Goal: Transaction & Acquisition: Book appointment/travel/reservation

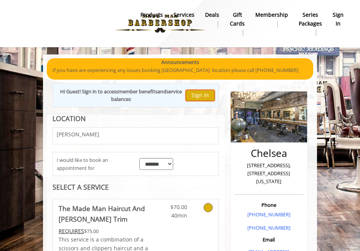
click at [204, 94] on button "Sign In" at bounding box center [200, 95] width 29 height 11
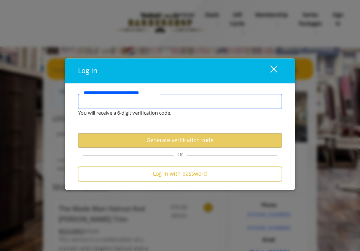
click at [163, 98] on input "**********" at bounding box center [180, 101] width 204 height 15
click at [157, 100] on input "**********" at bounding box center [180, 101] width 204 height 15
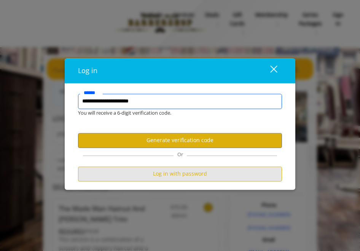
type input "**********"
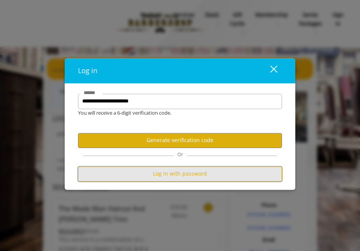
click at [194, 173] on button "Log in with password" at bounding box center [180, 173] width 204 height 15
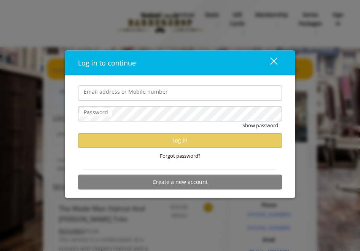
click at [135, 102] on form "Email address or Mobile number Password Show password Log in Forgot password? C…" at bounding box center [180, 139] width 204 height 108
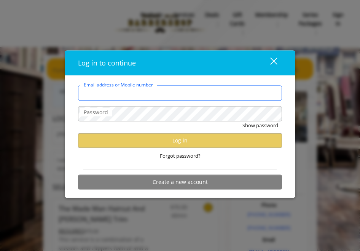
click at [135, 87] on div "Email address or Mobile number" at bounding box center [180, 92] width 204 height 15
type input "**********"
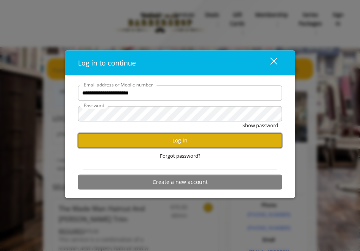
click at [171, 141] on button "Log in" at bounding box center [180, 140] width 204 height 15
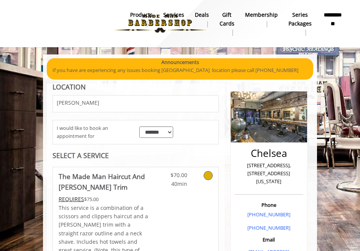
click at [336, 20] on b "**********" at bounding box center [333, 19] width 21 height 17
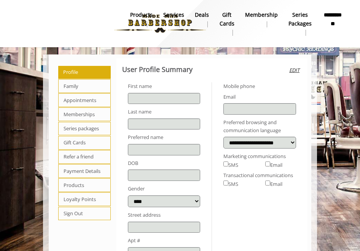
click at [67, 98] on span "Appointments" at bounding box center [84, 100] width 53 height 14
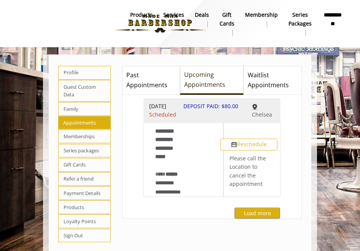
scroll to position [11, 0]
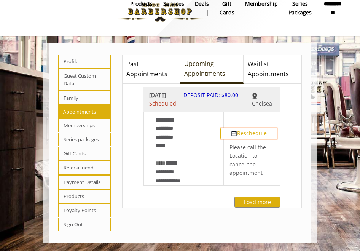
click at [255, 139] on button "Reschedule" at bounding box center [249, 133] width 57 height 11
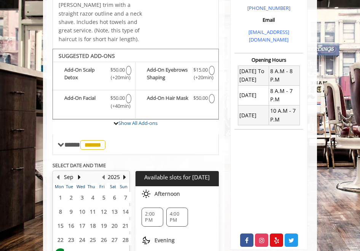
scroll to position [277, 0]
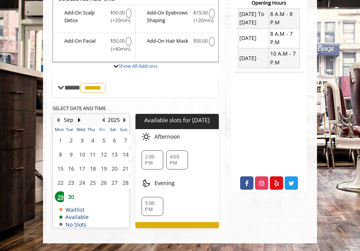
click at [124, 120] on button "Next Year" at bounding box center [125, 120] width 6 height 8
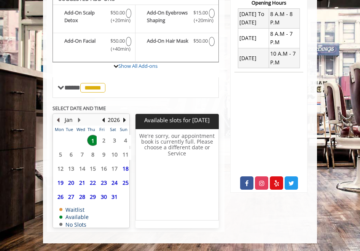
click at [58, 120] on button "Previous Month" at bounding box center [58, 120] width 6 height 8
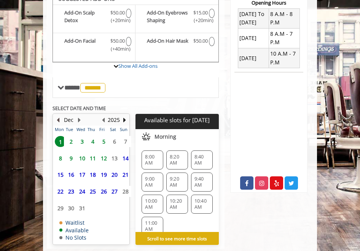
click at [58, 120] on button "Previous Month" at bounding box center [58, 120] width 6 height 8
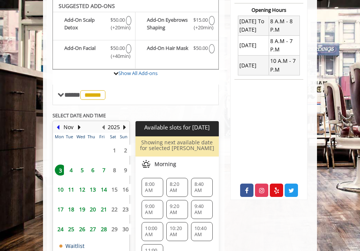
scroll to position [269, 0]
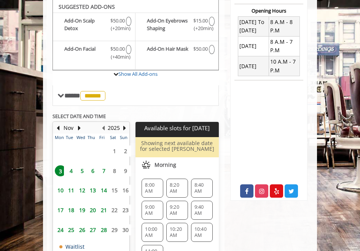
click at [104, 189] on span "14" at bounding box center [103, 190] width 11 height 11
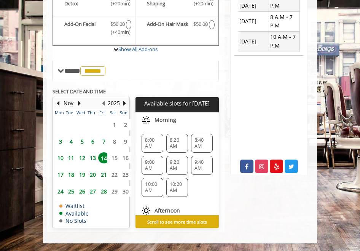
scroll to position [38, 0]
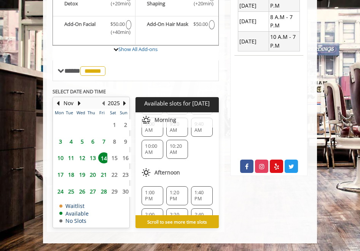
click at [103, 174] on span "21" at bounding box center [103, 174] width 11 height 11
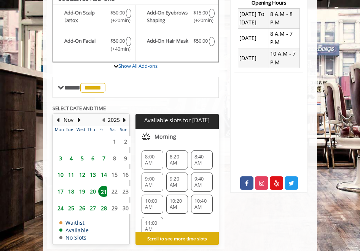
scroll to position [294, 0]
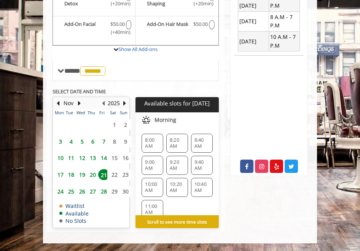
click at [91, 192] on span "27" at bounding box center [92, 191] width 11 height 11
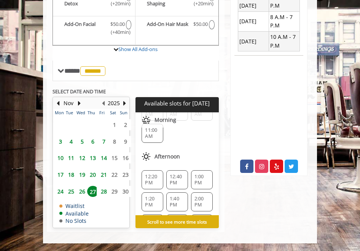
scroll to position [114, 0]
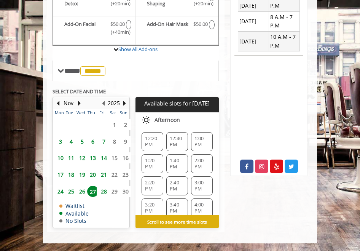
click at [149, 139] on span "12:20 PM" at bounding box center [152, 142] width 15 height 12
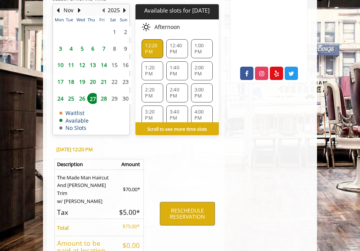
scroll to position [443, 0]
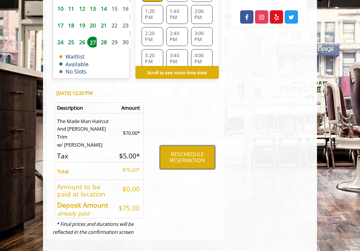
click at [184, 150] on button "RESCHEDULE RESERVATION" at bounding box center [187, 158] width 55 height 24
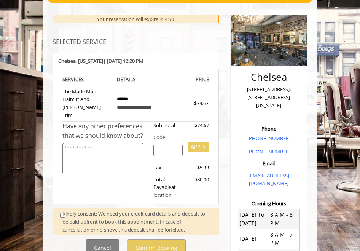
scroll to position [114, 0]
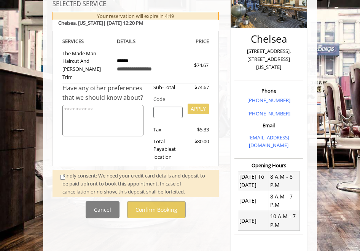
click at [130, 109] on textarea at bounding box center [102, 121] width 81 height 32
click at [62, 170] on div "Kindly consent: We need your credit card details and deposit to be paid upfront…" at bounding box center [136, 183] width 166 height 27
click at [65, 172] on div "Kindly consent: We need your credit card details and deposit to be paid upfront…" at bounding box center [136, 184] width 149 height 24
click at [64, 172] on div "Kindly consent: We need your credit card details and deposit to be paid upfront…" at bounding box center [136, 184] width 149 height 24
click at [59, 172] on span at bounding box center [61, 184] width 14 height 24
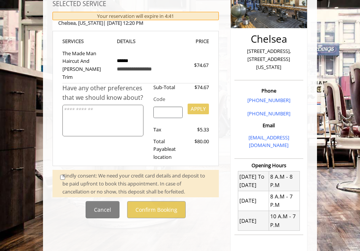
click at [62, 172] on div "Kindly consent: We need your credit card details and deposit to be paid upfront…" at bounding box center [136, 184] width 149 height 24
click at [63, 172] on div "Kindly consent: We need your credit card details and deposit to be paid upfront…" at bounding box center [136, 184] width 149 height 24
click at [62, 172] on div "Kindly consent: We need your credit card details and deposit to be paid upfront…" at bounding box center [136, 184] width 149 height 24
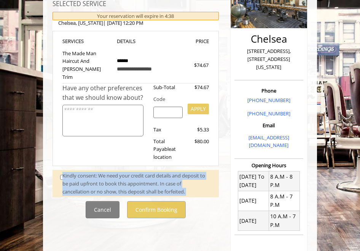
click at [62, 172] on div "Kindly consent: We need your credit card details and deposit to be paid upfront…" at bounding box center [136, 184] width 149 height 24
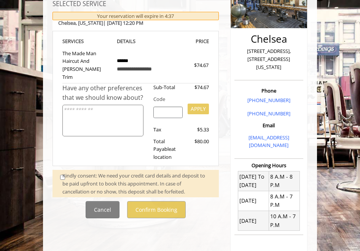
click at [57, 172] on span at bounding box center [61, 184] width 14 height 24
click at [63, 172] on div "Kindly consent: We need your credit card details and deposit to be paid upfront…" at bounding box center [136, 184] width 149 height 24
drag, startPoint x: 69, startPoint y: 167, endPoint x: 73, endPoint y: 168, distance: 3.8
click at [69, 172] on div "Kindly consent: We need your credit card details and deposit to be paid upfront…" at bounding box center [136, 184] width 149 height 24
click at [79, 172] on div "Kindly consent: We need your credit card details and deposit to be paid upfront…" at bounding box center [136, 184] width 149 height 24
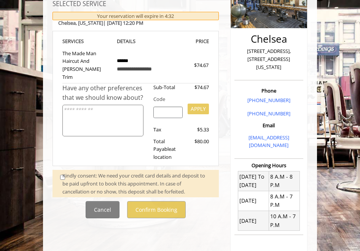
click at [62, 172] on div "Kindly consent: We need your credit card details and deposit to be paid upfront…" at bounding box center [136, 184] width 149 height 24
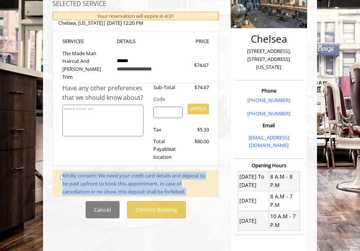
click at [62, 172] on div "Kindly consent: We need your credit card details and deposit to be paid upfront…" at bounding box center [136, 184] width 149 height 24
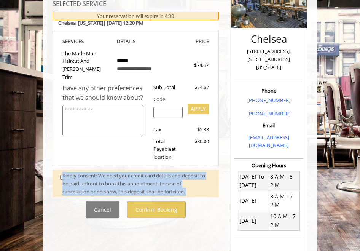
click at [62, 172] on div "Kindly consent: We need your credit card details and deposit to be paid upfront…" at bounding box center [136, 184] width 149 height 24
click at [63, 172] on div "Kindly consent: We need your credit card details and deposit to be paid upfront…" at bounding box center [136, 184] width 149 height 24
drag, startPoint x: 128, startPoint y: 174, endPoint x: 131, endPoint y: 174, distance: 3.8
click at [128, 174] on div "Kindly consent: We need your credit card details and deposit to be paid upfront…" at bounding box center [136, 184] width 149 height 24
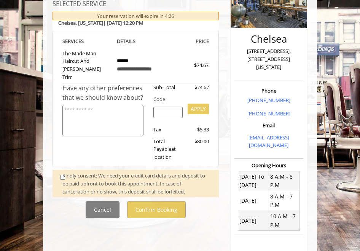
click at [108, 115] on textarea at bounding box center [102, 121] width 81 height 32
click at [62, 172] on div "Kindly consent: We need your credit card details and deposit to be paid upfront…" at bounding box center [136, 184] width 149 height 24
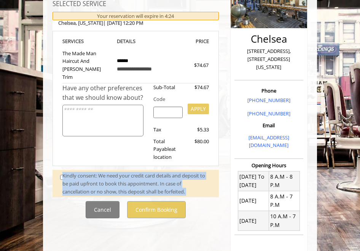
click at [62, 172] on div "Kindly consent: We need your credit card details and deposit to be paid upfront…" at bounding box center [136, 184] width 149 height 24
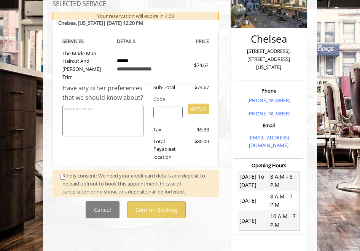
click at [58, 172] on span at bounding box center [61, 184] width 14 height 24
click at [57, 172] on span at bounding box center [61, 184] width 14 height 24
click at [56, 172] on span at bounding box center [61, 184] width 14 height 24
click at [61, 172] on span at bounding box center [61, 184] width 14 height 24
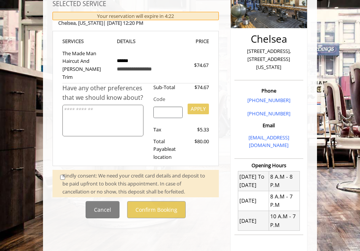
click at [69, 172] on div "Kindly consent: We need your credit card details and deposit to be paid upfront…" at bounding box center [136, 184] width 149 height 24
drag, startPoint x: 66, startPoint y: 168, endPoint x: 68, endPoint y: 152, distance: 16.9
click at [66, 172] on div "Kindly consent: We need your credit card details and deposit to be paid upfront…" at bounding box center [136, 184] width 149 height 24
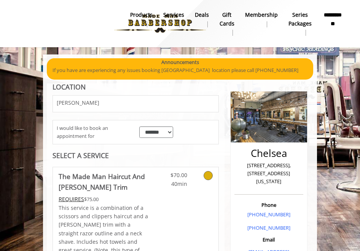
click at [332, 21] on b "**********" at bounding box center [333, 19] width 21 height 17
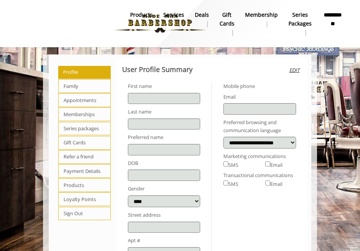
type input "****"
type input "*******"
select select
type input "**********"
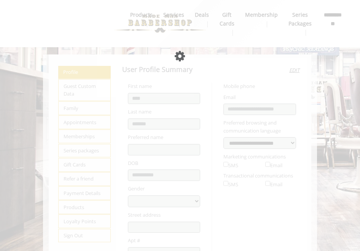
select select "***"
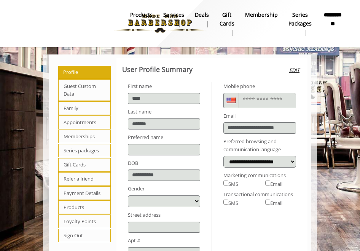
click at [75, 123] on span "Appointments" at bounding box center [84, 122] width 53 height 14
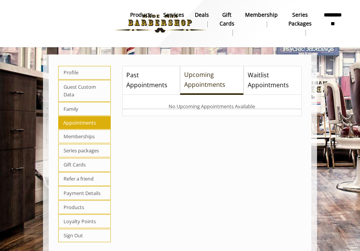
click at [82, 121] on span "Appointments" at bounding box center [84, 122] width 53 height 13
click at [78, 118] on span "Appointments" at bounding box center [84, 122] width 53 height 13
click at [81, 118] on span "Appointments" at bounding box center [84, 122] width 53 height 13
click at [145, 82] on span "Past Appointments" at bounding box center [151, 79] width 50 height 19
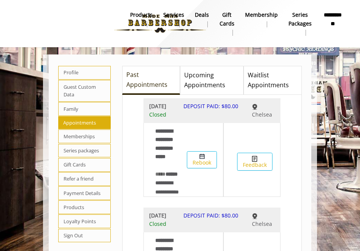
click at [195, 78] on span "Upcoming Appointments" at bounding box center [211, 79] width 55 height 19
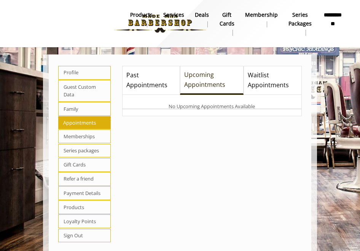
click at [80, 72] on span "Profile" at bounding box center [84, 73] width 53 height 14
select select "***"
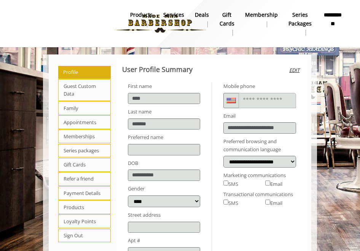
click at [82, 121] on span "Appointments" at bounding box center [84, 122] width 53 height 14
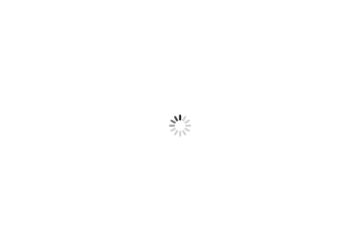
select select
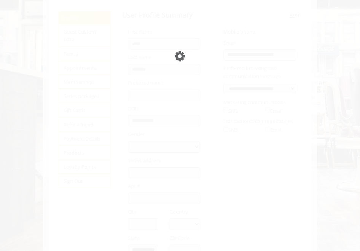
select select "***"
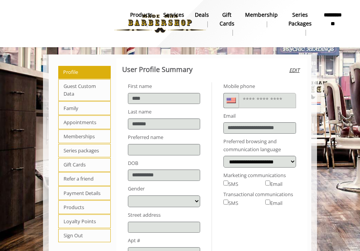
click at [77, 122] on span "Appointments" at bounding box center [84, 122] width 53 height 14
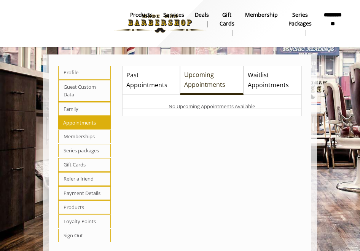
click at [271, 83] on span "Waitlist Appointments" at bounding box center [273, 79] width 50 height 19
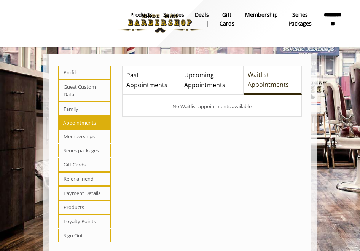
scroll to position [11, 0]
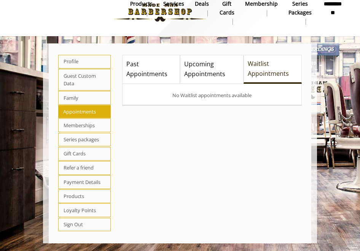
click at [87, 127] on span "Memberships" at bounding box center [84, 125] width 53 height 14
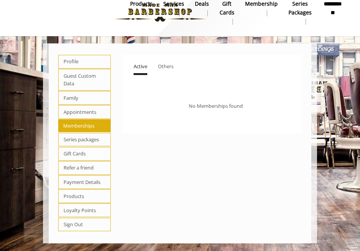
click at [89, 114] on span "Appointments" at bounding box center [84, 112] width 53 height 14
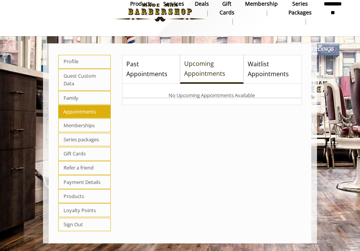
drag, startPoint x: 131, startPoint y: 71, endPoint x: 133, endPoint y: 67, distance: 4.1
click at [131, 70] on span "Past Appointments" at bounding box center [151, 68] width 50 height 19
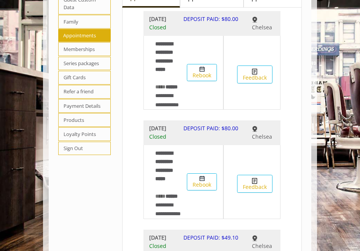
scroll to position [0, 0]
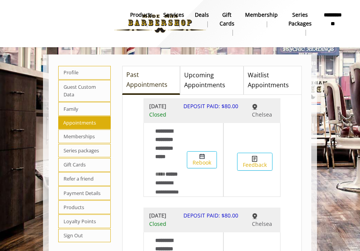
click at [270, 82] on span "Waitlist Appointments" at bounding box center [273, 79] width 50 height 19
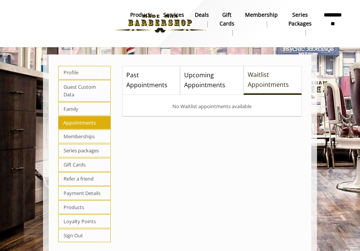
click at [202, 81] on span "Upcoming Appointments" at bounding box center [211, 79] width 55 height 19
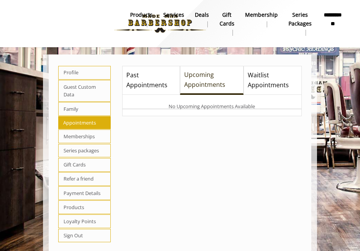
click at [68, 72] on span "Profile" at bounding box center [84, 73] width 53 height 14
select select "***"
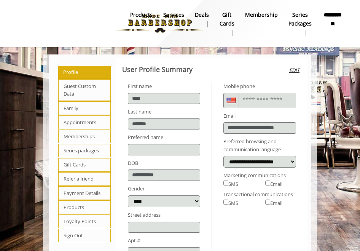
click at [84, 136] on span "Memberships" at bounding box center [84, 137] width 53 height 14
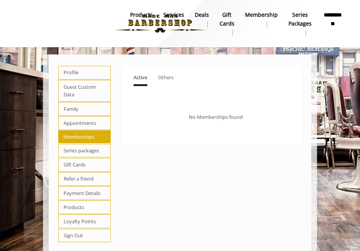
click at [85, 150] on span "Series packages" at bounding box center [84, 151] width 53 height 14
select select "*"
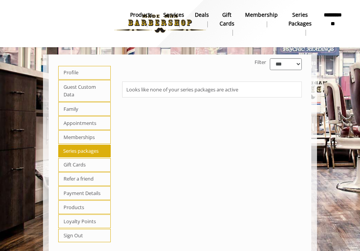
scroll to position [11, 0]
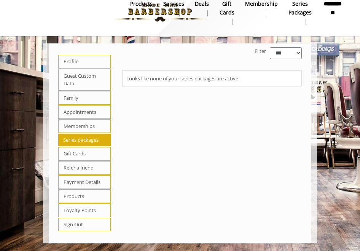
click at [332, 5] on b "**********" at bounding box center [333, 8] width 21 height 17
click at [332, 10] on b "**********" at bounding box center [333, 8] width 21 height 17
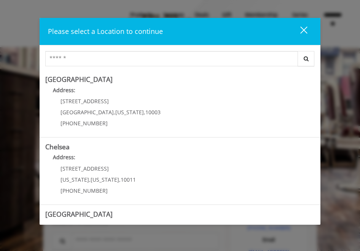
click at [303, 27] on div "close" at bounding box center [299, 31] width 15 height 11
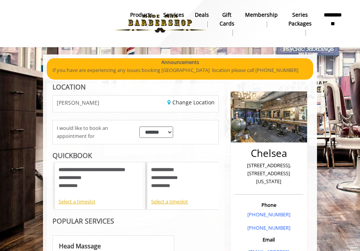
click at [332, 17] on b "**********" at bounding box center [333, 19] width 21 height 17
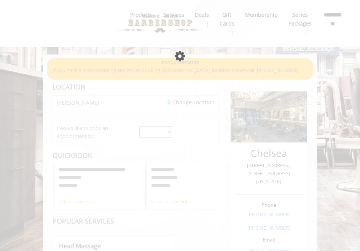
select select
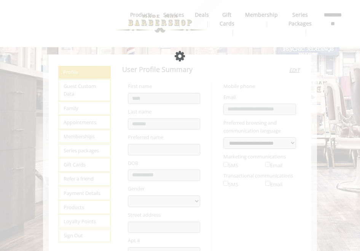
select select "***"
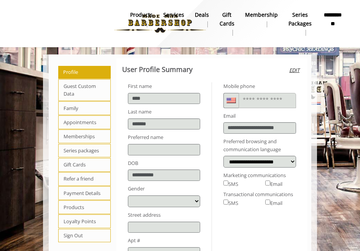
click at [74, 121] on span "Appointments" at bounding box center [84, 122] width 53 height 14
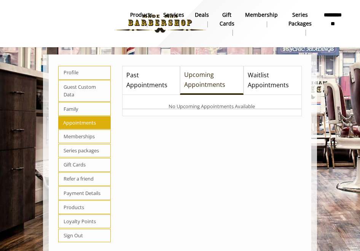
click at [85, 224] on span "Loyalty Points" at bounding box center [84, 221] width 53 height 14
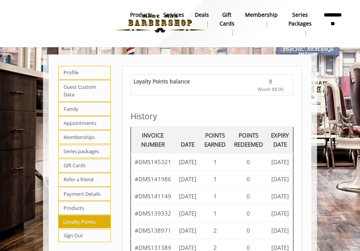
click at [83, 89] on span "Guest Custom Data" at bounding box center [84, 91] width 53 height 22
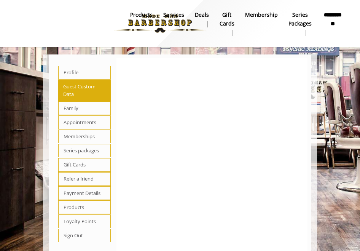
click at [82, 110] on span "Family" at bounding box center [84, 108] width 53 height 14
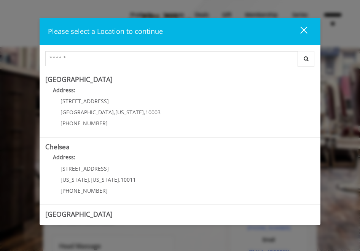
click at [302, 28] on div "close dialog" at bounding box center [304, 29] width 7 height 7
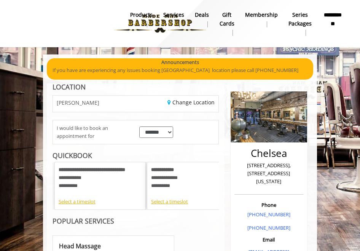
click at [330, 17] on b "**********" at bounding box center [333, 19] width 21 height 17
select select
select select "***"
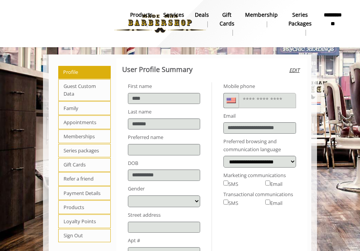
click at [82, 120] on span "Appointments" at bounding box center [84, 122] width 53 height 14
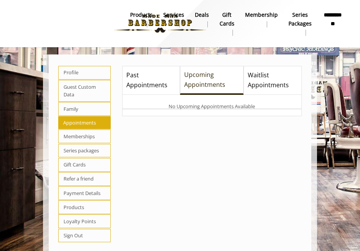
click at [207, 77] on span "Upcoming Appointments" at bounding box center [211, 79] width 55 height 19
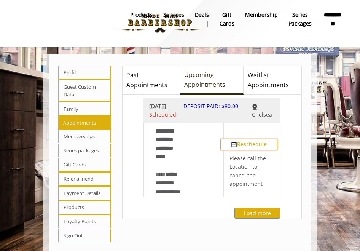
click at [255, 150] on button "Reschedule" at bounding box center [249, 144] width 57 height 11
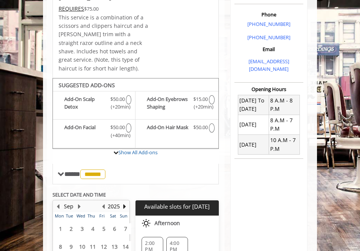
scroll to position [267, 0]
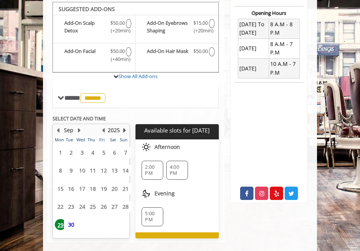
click at [123, 130] on button "Next Year" at bounding box center [125, 130] width 6 height 8
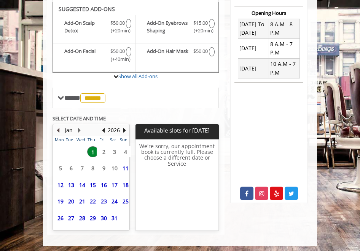
click at [58, 130] on button "Previous Month" at bounding box center [58, 130] width 6 height 8
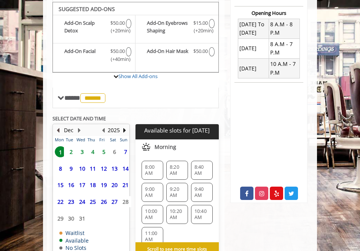
click at [57, 130] on button "Previous Month" at bounding box center [58, 130] width 6 height 8
click at [91, 200] on span "25" at bounding box center [92, 201] width 11 height 11
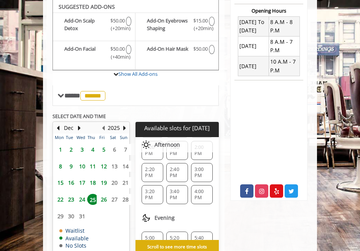
scroll to position [114, 0]
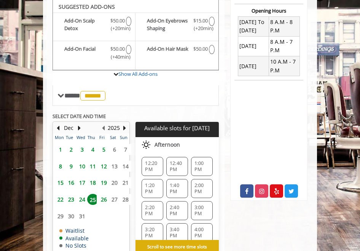
click at [150, 163] on span "12:20 PM" at bounding box center [152, 166] width 15 height 12
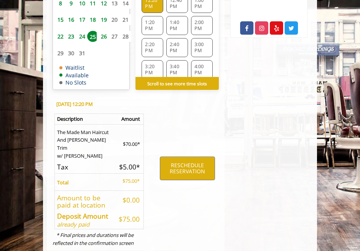
scroll to position [443, 0]
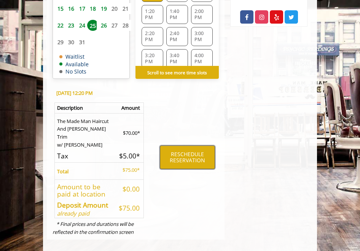
click at [192, 149] on button "RESCHEDULE RESERVATION" at bounding box center [187, 158] width 55 height 24
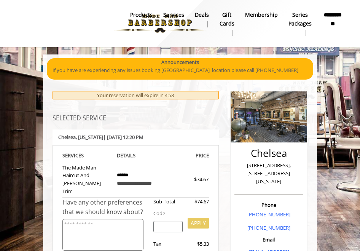
scroll to position [152, 0]
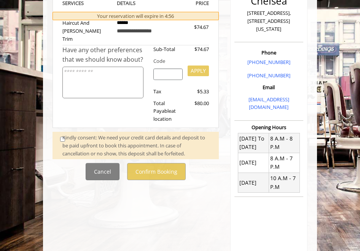
click at [62, 134] on div "Kindly consent: We need your credit card details and deposit to be paid upfront…" at bounding box center [136, 146] width 149 height 24
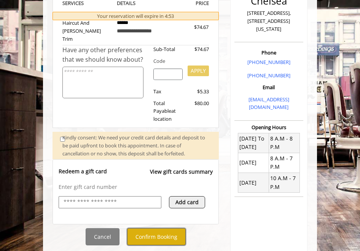
click at [150, 230] on button "Confirm Booking" at bounding box center [156, 236] width 59 height 17
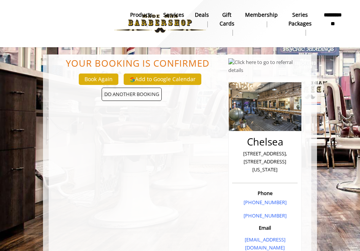
click at [331, 21] on b "**********" at bounding box center [333, 19] width 21 height 17
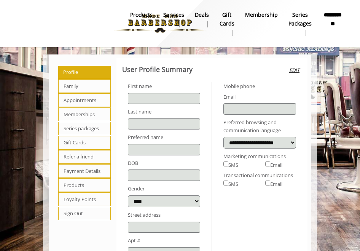
type input "****"
type input "*******"
select select
type input "**********"
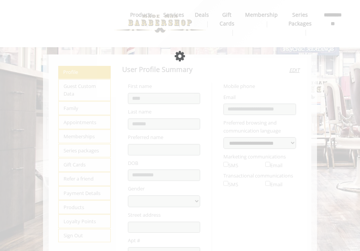
select select "***"
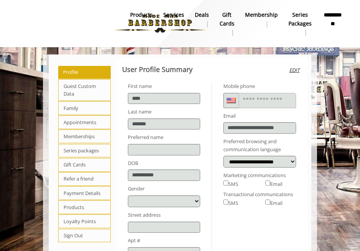
click at [79, 124] on span "Appointments" at bounding box center [84, 122] width 53 height 14
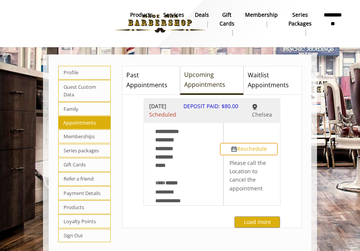
click at [254, 155] on button "Reschedule" at bounding box center [249, 148] width 57 height 11
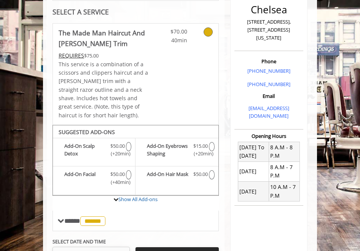
scroll to position [258, 0]
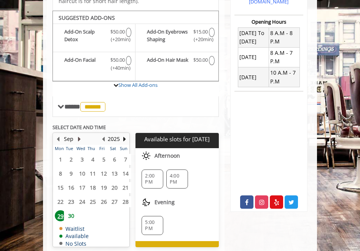
click at [77, 139] on button "Next Month" at bounding box center [79, 139] width 6 height 8
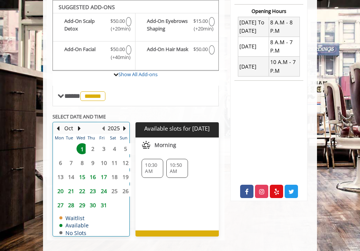
scroll to position [269, 0]
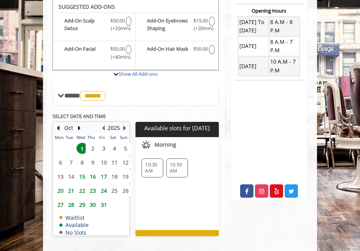
click at [124, 128] on button "Next Year" at bounding box center [125, 128] width 6 height 8
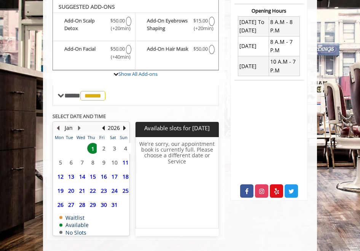
click at [59, 128] on button "Previous Month" at bounding box center [58, 128] width 6 height 8
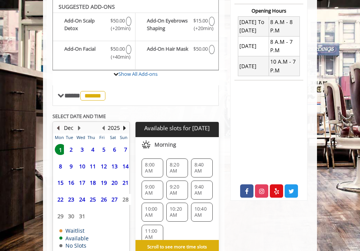
click at [59, 128] on button "Previous Month" at bounding box center [58, 128] width 6 height 8
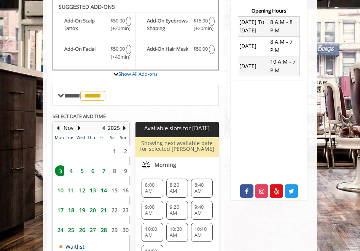
click at [93, 230] on span "27" at bounding box center [92, 229] width 11 height 11
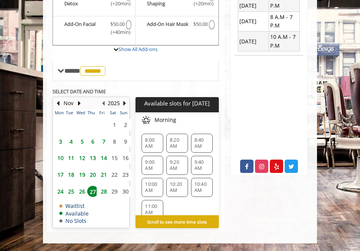
scroll to position [76, 0]
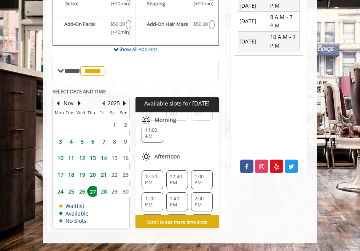
click at [152, 174] on span "12:20 PM" at bounding box center [152, 180] width 15 height 12
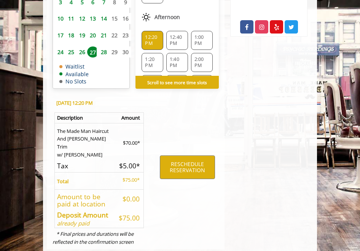
scroll to position [443, 0]
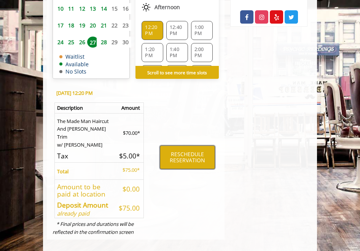
click at [179, 151] on button "RESCHEDULE RESERVATION" at bounding box center [187, 158] width 55 height 24
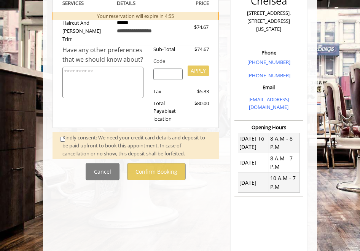
scroll to position [190, 0]
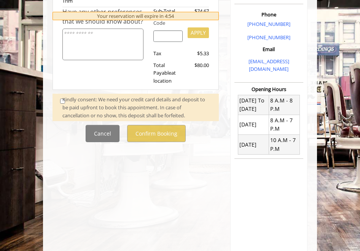
click at [62, 94] on div "Kindly consent: We need your credit card details and deposit to be paid upfront…" at bounding box center [136, 107] width 166 height 27
click at [62, 96] on div "Kindly consent: We need your credit card details and deposit to be paid upfront…" at bounding box center [136, 108] width 149 height 24
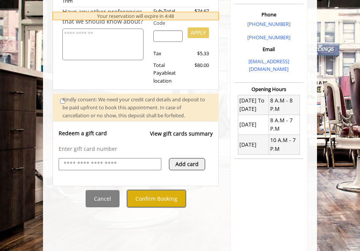
click at [154, 191] on button "Confirm Booking" at bounding box center [156, 198] width 59 height 17
